Goal: Check status: Check status

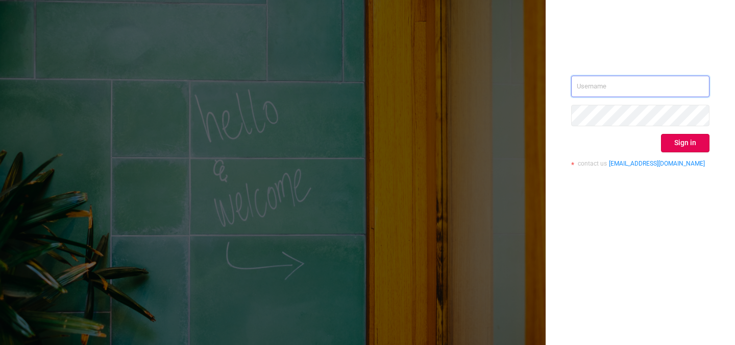
click at [620, 92] on input "text" at bounding box center [640, 86] width 138 height 21
paste input "[PERSON_NAME][EMAIL_ADDRESS][DOMAIN_NAME]"
type input "[PERSON_NAME][EMAIL_ADDRESS][DOMAIN_NAME]"
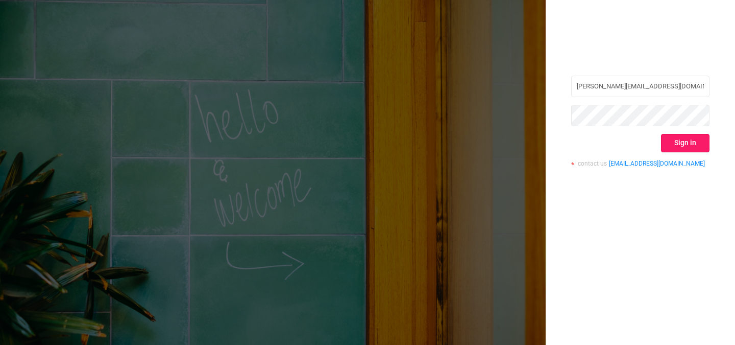
click at [691, 142] on button "Sign in" at bounding box center [685, 143] width 49 height 18
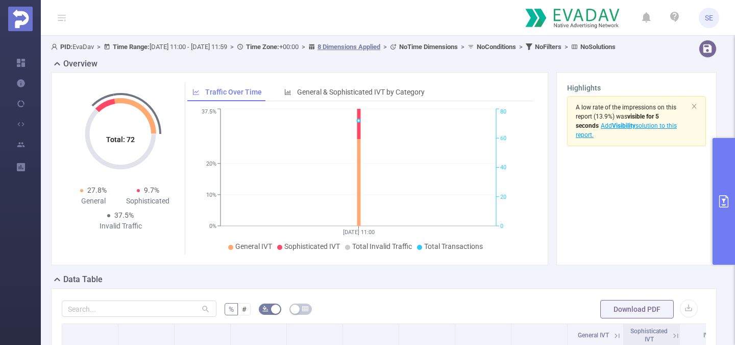
click at [167, 43] on span "PID: EvaDav > Time Range: [DATE] 11:00 - [DATE] 11:59 > Time Zone: +00:00 > 8 D…" at bounding box center [333, 47] width 565 height 8
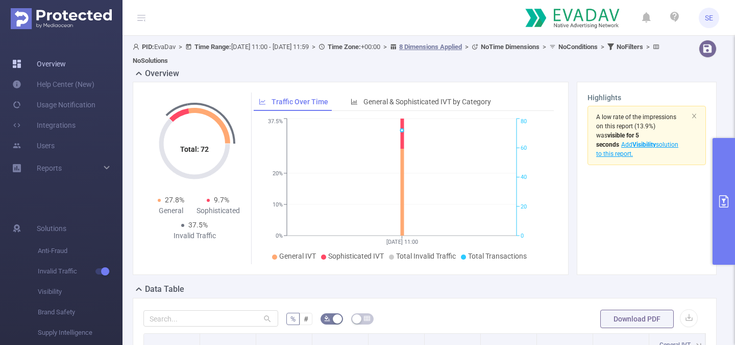
click at [61, 69] on link "Overview" at bounding box center [39, 64] width 54 height 20
click at [56, 65] on link "Overview" at bounding box center [39, 64] width 54 height 20
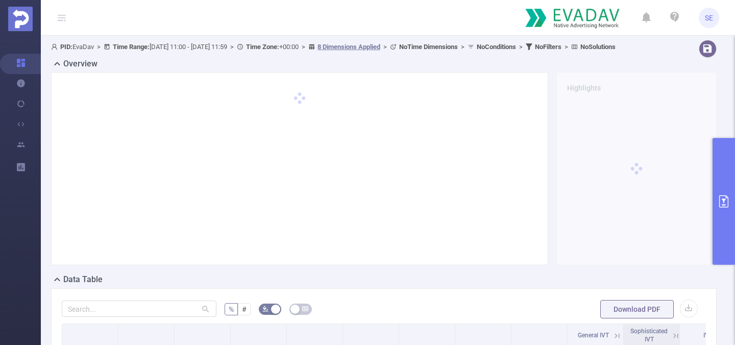
click at [723, 183] on button "primary" at bounding box center [724, 201] width 22 height 127
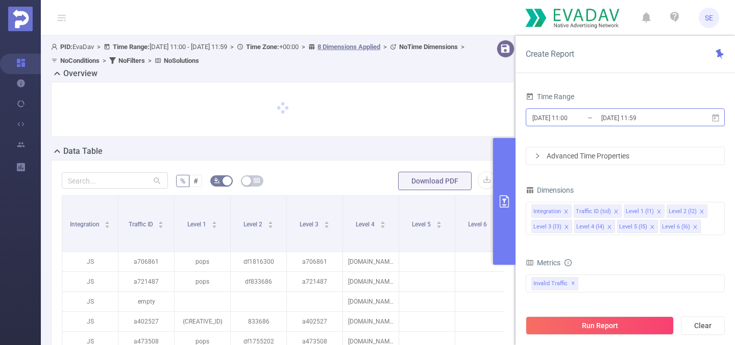
click at [591, 117] on input "[DATE] 11:00" at bounding box center [573, 118] width 83 height 14
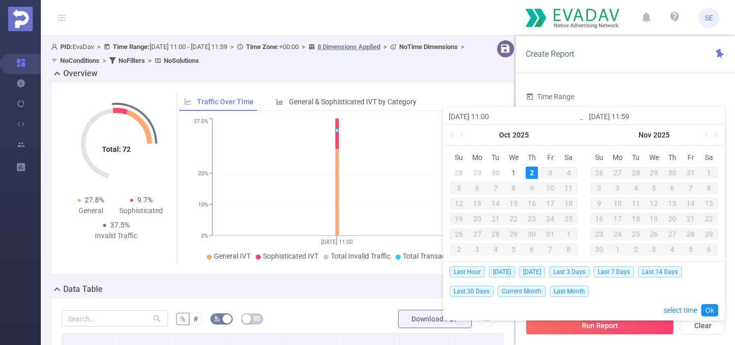
click at [460, 170] on div "28" at bounding box center [459, 172] width 12 height 12
click at [464, 135] on link at bounding box center [463, 135] width 9 height 20
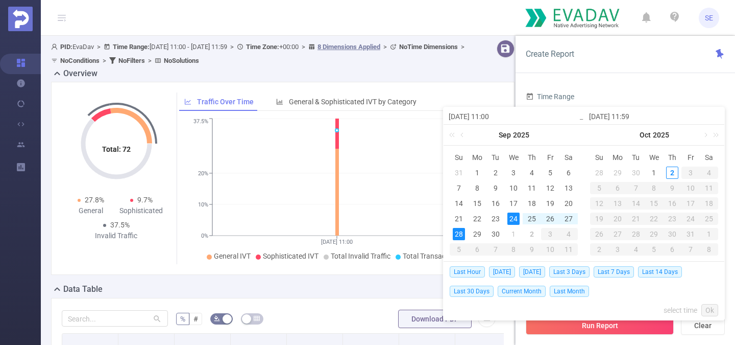
click at [515, 216] on div "24" at bounding box center [514, 218] width 12 height 12
type input "[DATE] 11:00"
type input "[DATE] 11:59"
type input "[DATE] 11:00"
type input "[DATE] 11:59"
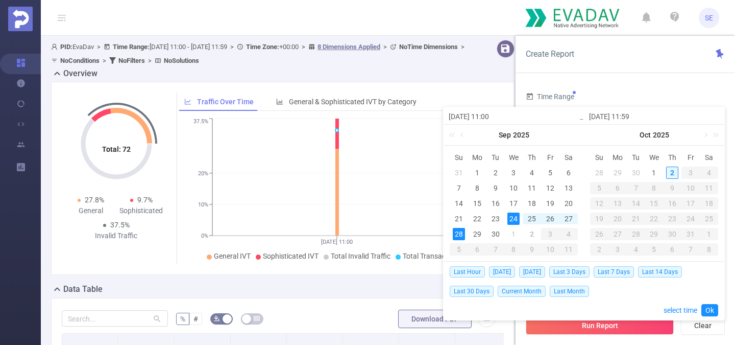
click at [675, 171] on div "2" at bounding box center [672, 172] width 12 height 12
click at [509, 216] on div "24" at bounding box center [514, 218] width 12 height 12
type input "[DATE] 11:59"
click at [706, 305] on link "Ok" at bounding box center [710, 310] width 17 height 12
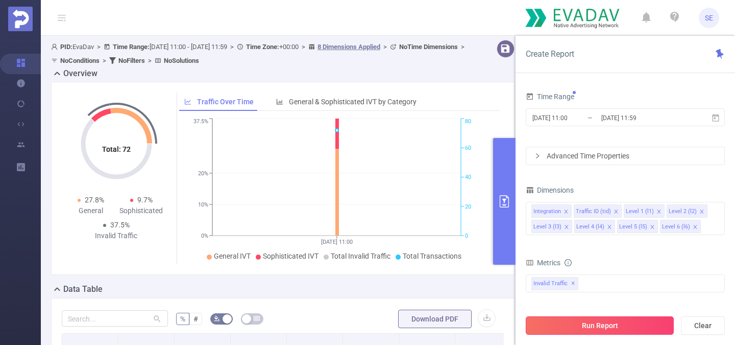
click at [622, 322] on button "Run Report" at bounding box center [600, 325] width 148 height 18
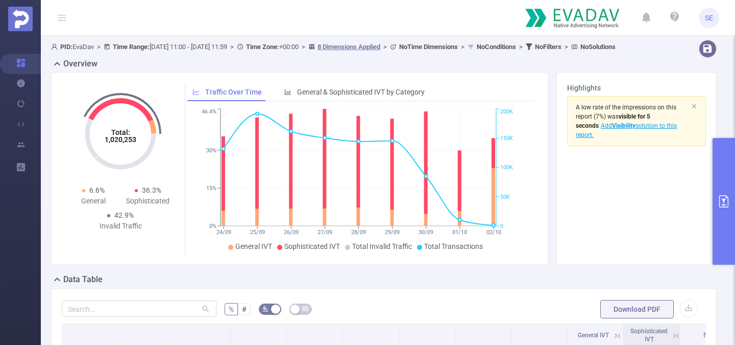
click at [719, 157] on button "primary" at bounding box center [724, 201] width 22 height 127
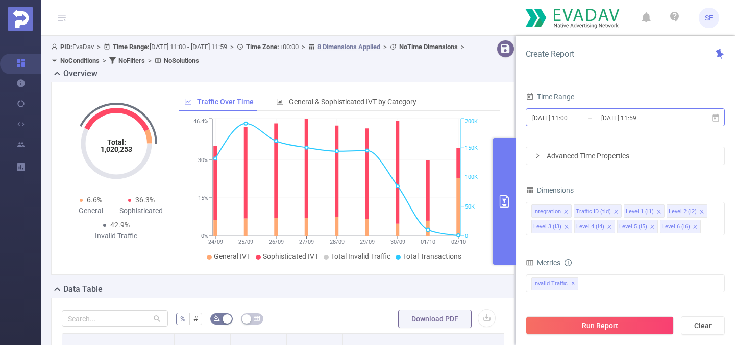
click at [596, 119] on input "[DATE] 11:00" at bounding box center [573, 118] width 83 height 14
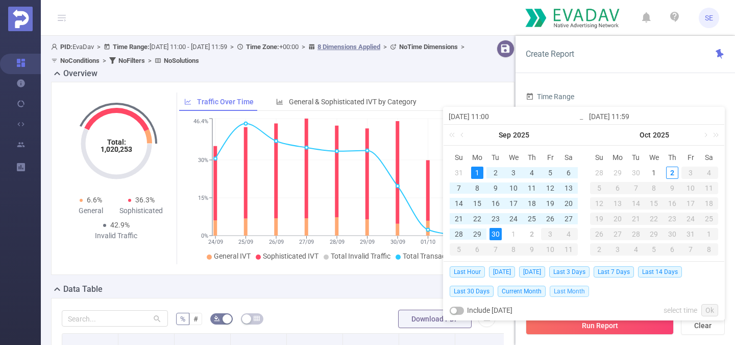
click at [561, 291] on span "Last Month" at bounding box center [569, 290] width 39 height 11
type input "[DATE] 00:00"
type input "[DATE] 23:59"
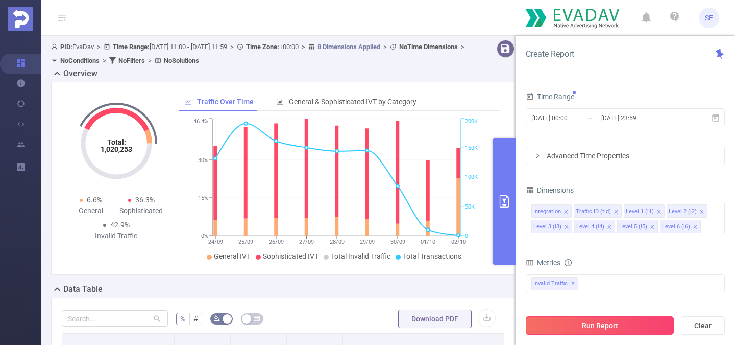
click at [568, 329] on button "Run Report" at bounding box center [600, 325] width 148 height 18
